Goal: Obtain resource: Obtain resource

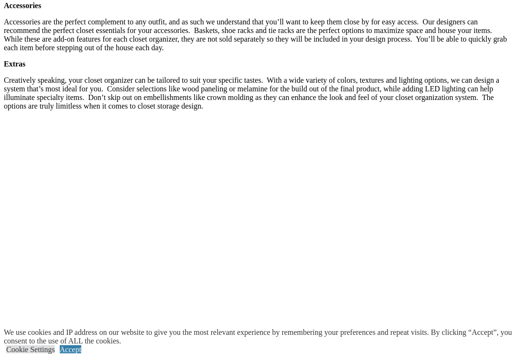
scroll to position [1708, 0]
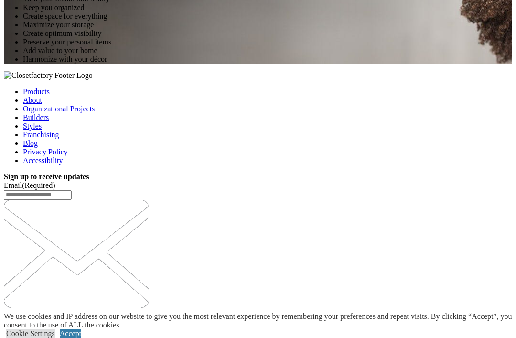
scroll to position [1321, 0]
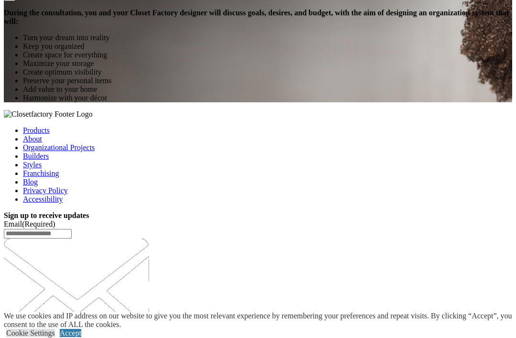
scroll to position [1250, 0]
